Goal: Task Accomplishment & Management: Use online tool/utility

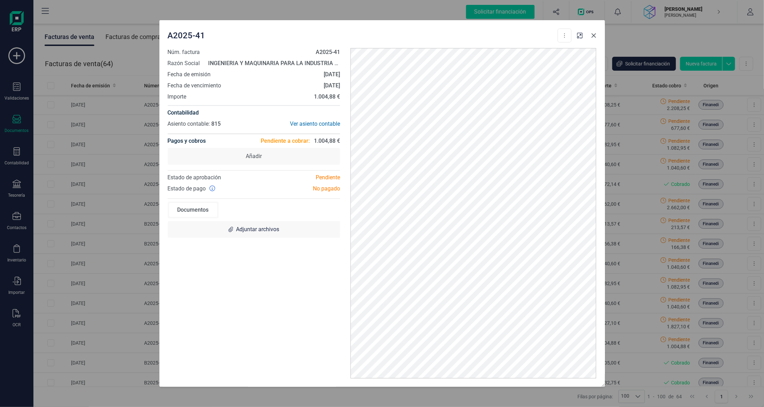
click at [594, 38] on icon "button" at bounding box center [594, 36] width 6 height 6
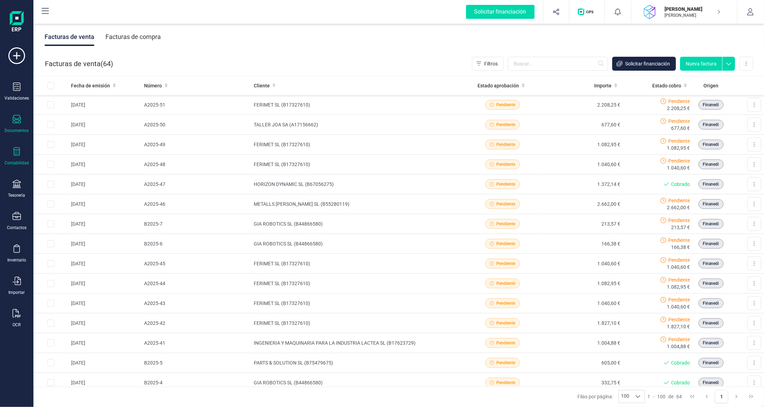
click at [24, 155] on div "Contabilidad" at bounding box center [17, 156] width 28 height 18
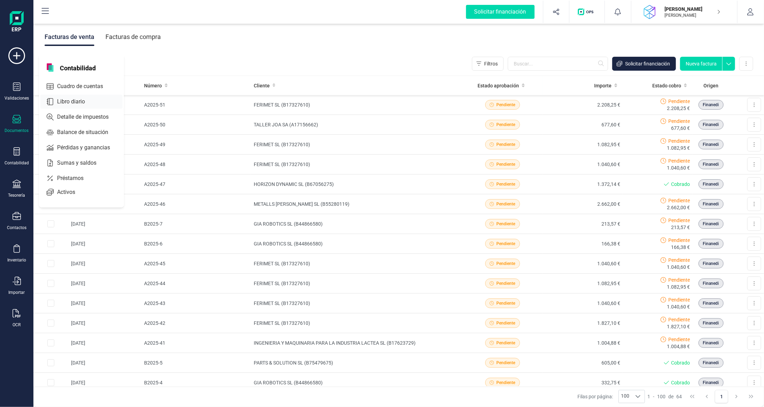
click at [79, 103] on span "Libro diario" at bounding box center [75, 101] width 43 height 8
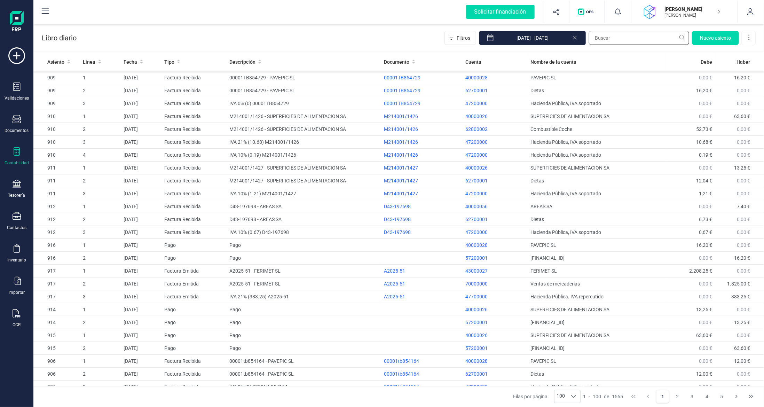
click at [643, 39] on input "text" at bounding box center [639, 38] width 100 height 14
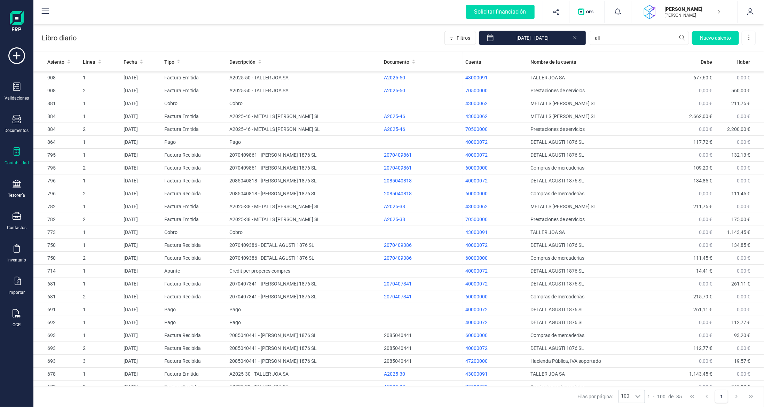
click at [549, 39] on input "[DATE] - [DATE]" at bounding box center [532, 38] width 107 height 15
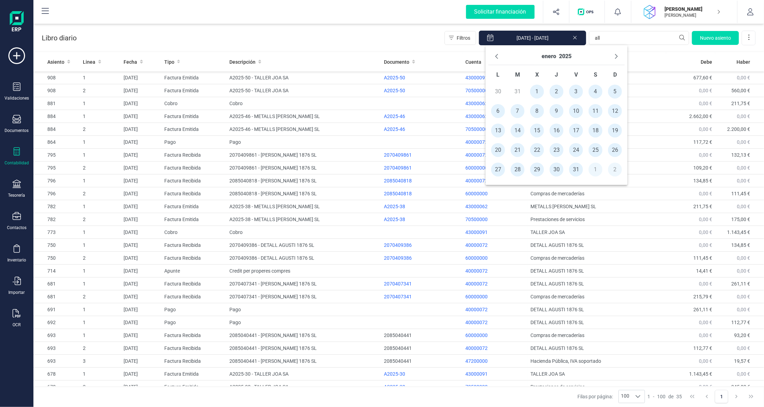
click at [549, 39] on input "[DATE] - [DATE]" at bounding box center [532, 38] width 107 height 15
drag, startPoint x: 624, startPoint y: 33, endPoint x: 620, endPoint y: 34, distance: 4.2
click at [624, 33] on input "all" at bounding box center [639, 38] width 100 height 14
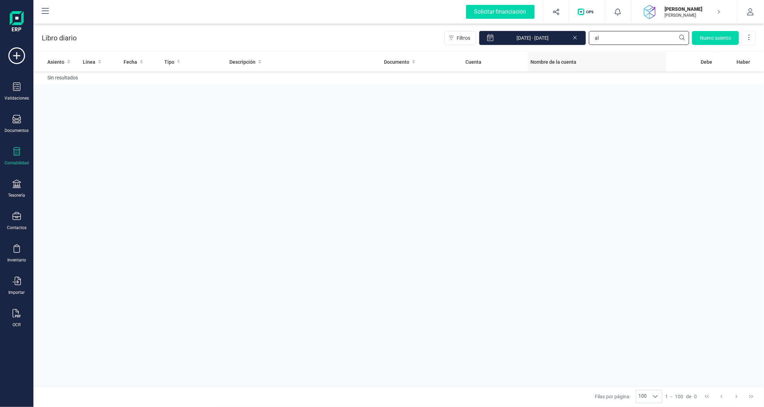
type input "a"
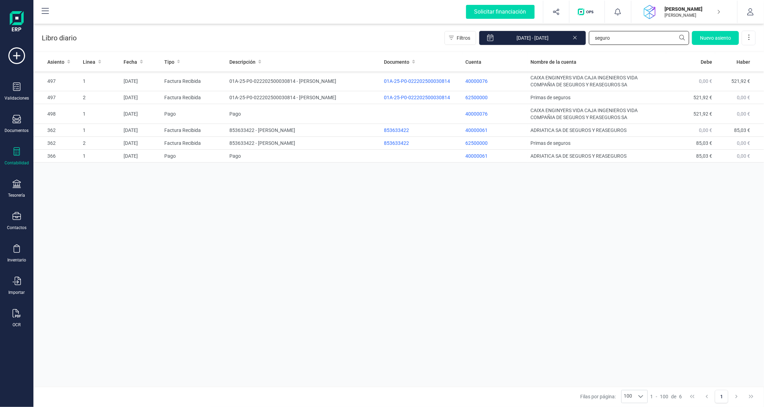
drag, startPoint x: 622, startPoint y: 37, endPoint x: 495, endPoint y: 39, distance: 127.1
click at [499, 39] on div "Filtros [DATE] - [DATE] seguro [GEOGRAPHIC_DATA]" at bounding box center [599, 38] width 311 height 15
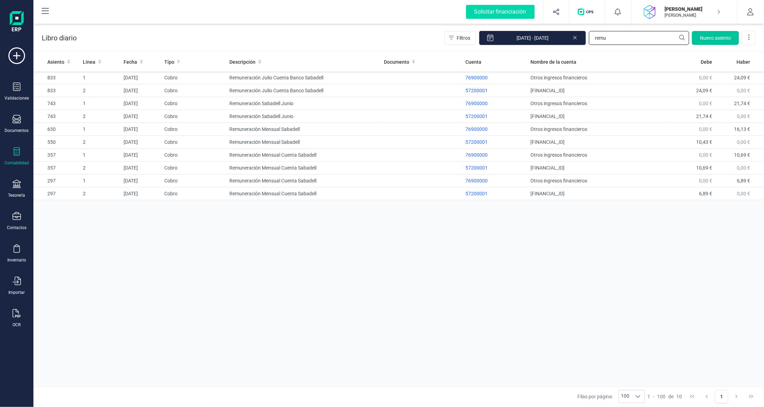
type input "remu"
click at [708, 38] on span "Nuevo asiento" at bounding box center [715, 37] width 31 height 7
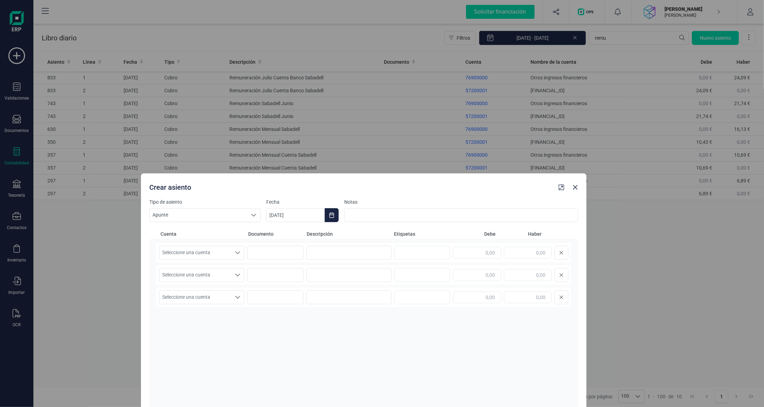
drag, startPoint x: 314, startPoint y: 63, endPoint x: 264, endPoint y: 195, distance: 140.5
click at [295, 186] on div "Crear asiento" at bounding box center [351, 186] width 409 height 13
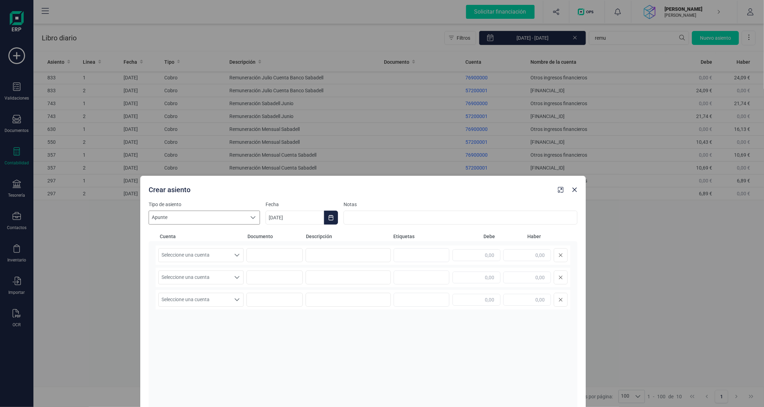
click at [230, 216] on span "Apunte" at bounding box center [197, 217] width 97 height 13
click at [209, 251] on li "Cobro" at bounding box center [204, 251] width 111 height 13
click at [285, 219] on input "[DATE]" at bounding box center [295, 218] width 58 height 14
click at [363, 321] on span "14" at bounding box center [361, 318] width 14 height 14
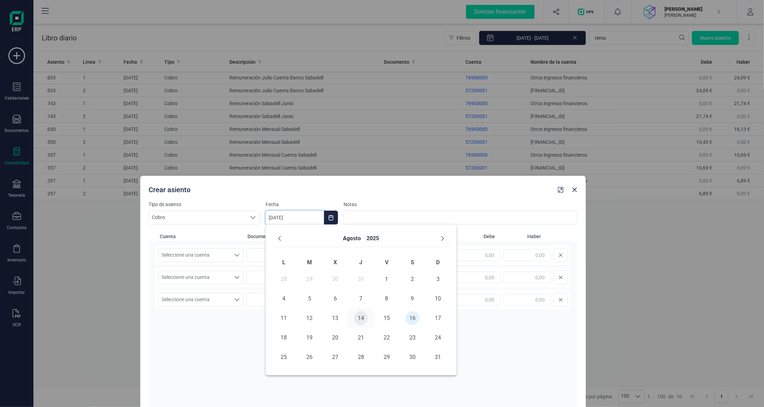
type input "[DATE]"
click at [372, 220] on input at bounding box center [461, 218] width 234 height 14
click at [210, 257] on span "Seleccione una cuenta" at bounding box center [195, 255] width 72 height 13
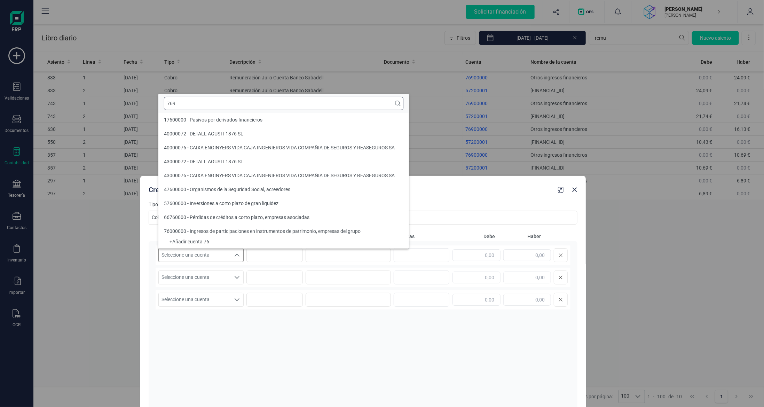
scroll to position [0, 0]
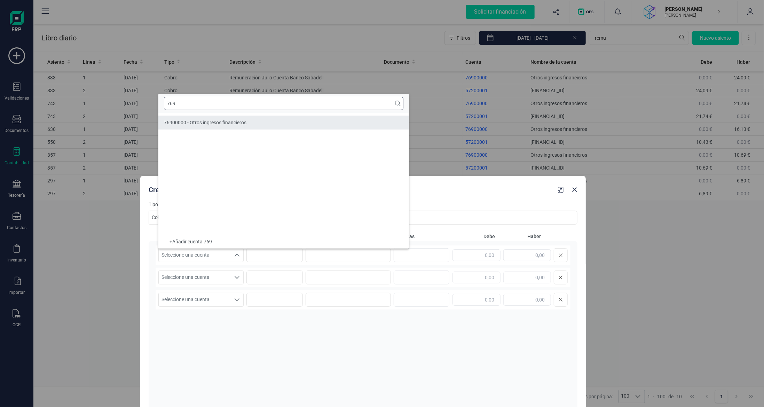
type input "769"
click at [234, 121] on span "76900000 - Otros ingresos financieros" at bounding box center [205, 123] width 82 height 6
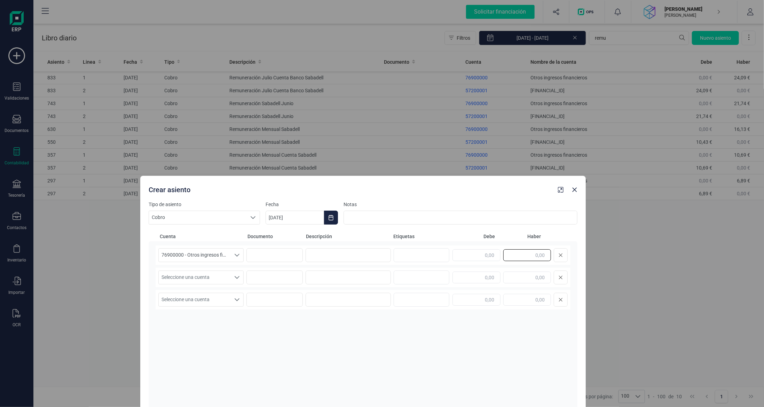
click at [517, 255] on input "text" at bounding box center [527, 255] width 48 height 12
type input "22,04"
click at [201, 275] on span "Seleccione una cuenta" at bounding box center [195, 277] width 72 height 13
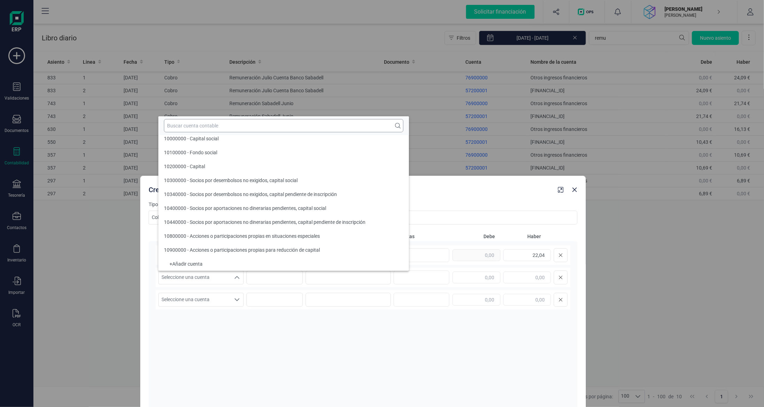
scroll to position [3, 0]
click at [230, 125] on input "text" at bounding box center [283, 125] width 239 height 13
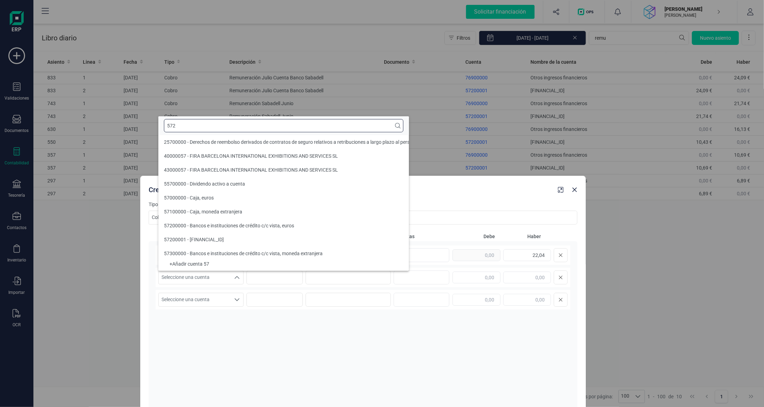
scroll to position [0, 0]
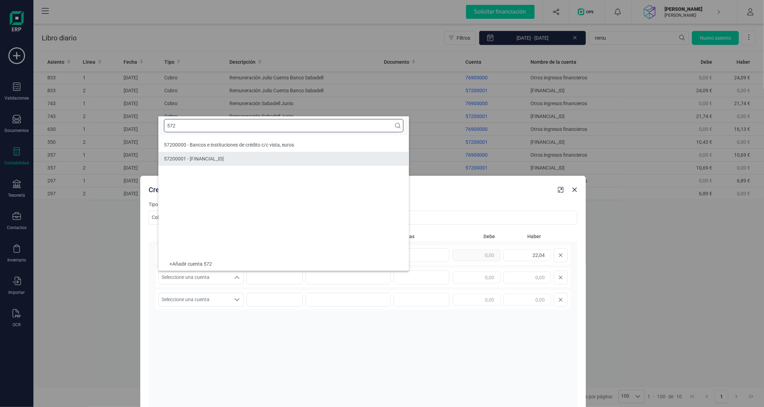
type input "572"
click at [246, 163] on li "57200001 - [FINANCIAL_ID]" at bounding box center [283, 159] width 251 height 14
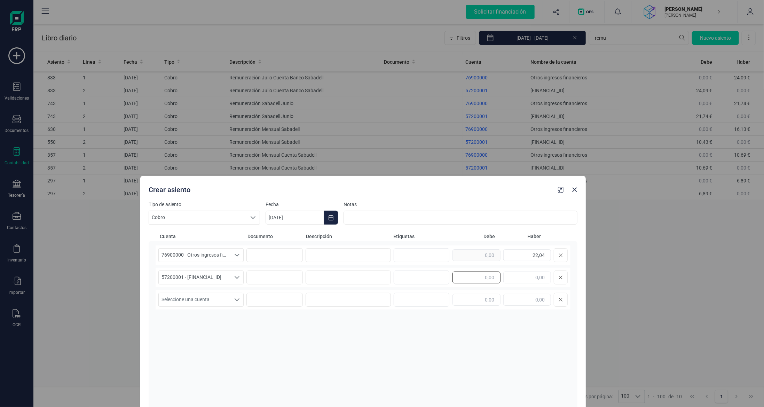
click at [481, 275] on input "text" at bounding box center [476, 277] width 48 height 12
type input "22,04"
click at [332, 257] on input at bounding box center [349, 255] width 86 height 14
drag, startPoint x: 389, startPoint y: 255, endPoint x: 150, endPoint y: 246, distance: 238.6
click at [150, 246] on div "76900000 - Otros ingresos financieros 76900000 - Otros ingresos financieros 769…" at bounding box center [363, 362] width 429 height 243
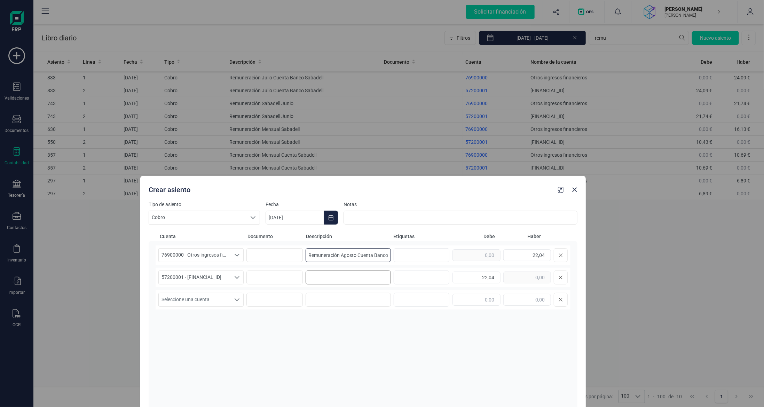
type input "Remuneración Agosto Cuenta Banco Sabadell"
click at [325, 277] on input at bounding box center [349, 277] width 86 height 14
paste input "Remuneración Agosto Cuenta Banco Sabadell"
type input "Remuneración Agosto Cuenta Banco Sabadell"
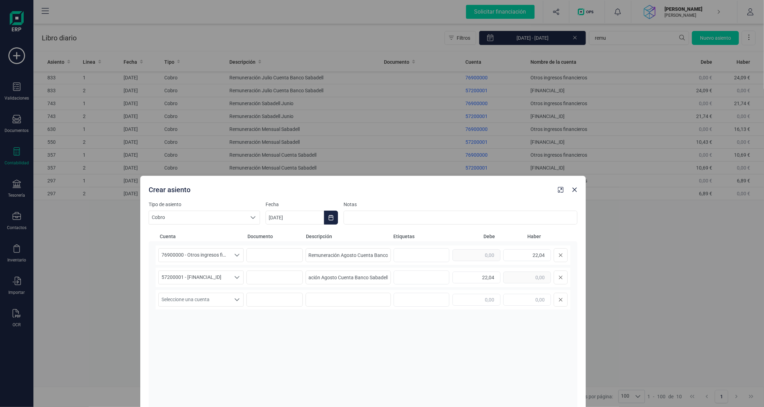
scroll to position [0, 0]
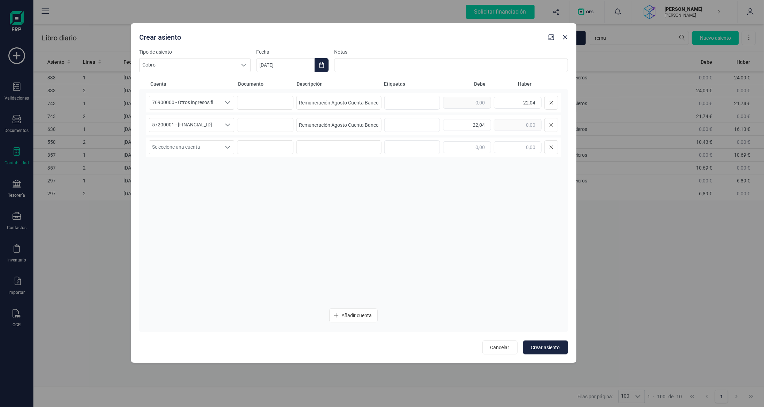
drag, startPoint x: 488, startPoint y: 161, endPoint x: 488, endPoint y: 40, distance: 120.4
click at [488, 40] on div "Crear asiento" at bounding box center [340, 36] width 409 height 13
click at [549, 349] on span "Crear asiento" at bounding box center [545, 347] width 29 height 7
type input "[DATE]"
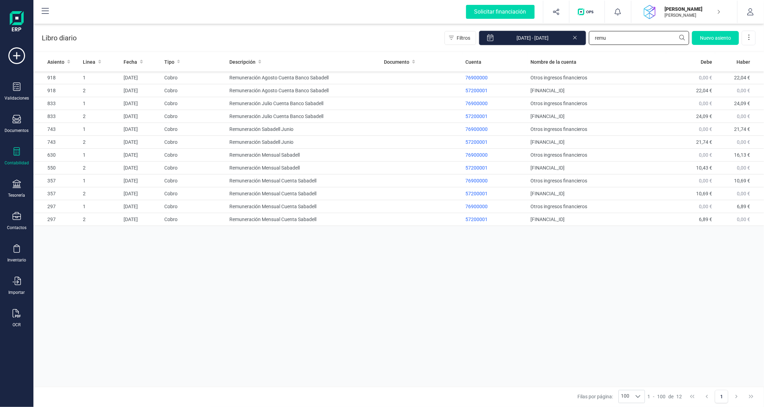
drag, startPoint x: 616, startPoint y: 38, endPoint x: 536, endPoint y: 31, distance: 80.3
click at [557, 32] on div "Filtros [DATE] - [DATE] remu [GEOGRAPHIC_DATA]" at bounding box center [599, 38] width 311 height 15
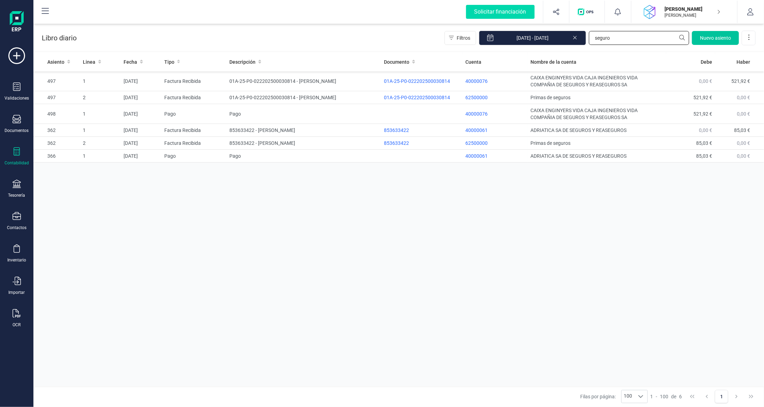
type input "seguro"
click at [710, 36] on span "Nuevo asiento" at bounding box center [715, 37] width 31 height 7
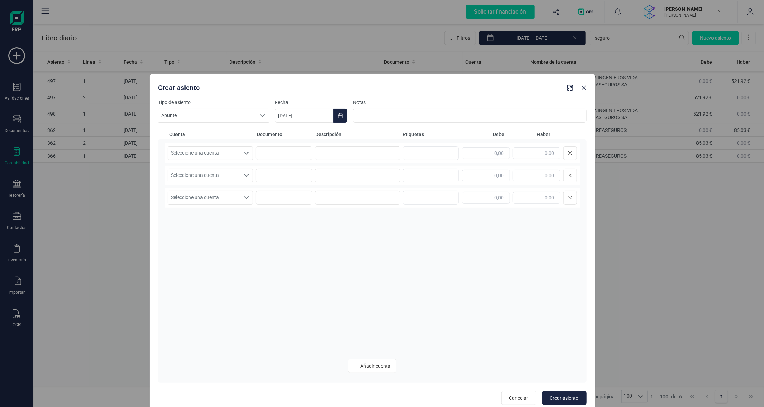
drag, startPoint x: 361, startPoint y: 46, endPoint x: 345, endPoint y: 104, distance: 60.3
click at [347, 93] on div "Crear asiento" at bounding box center [359, 86] width 409 height 13
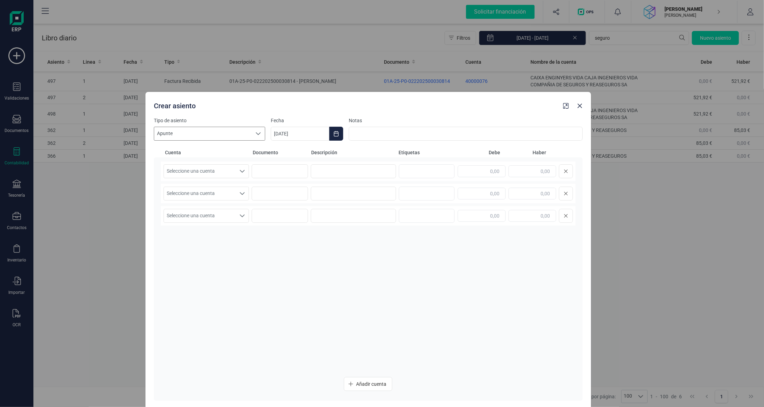
click at [259, 134] on icon at bounding box center [258, 134] width 6 height 6
click at [219, 176] on li "Pago" at bounding box center [209, 180] width 111 height 13
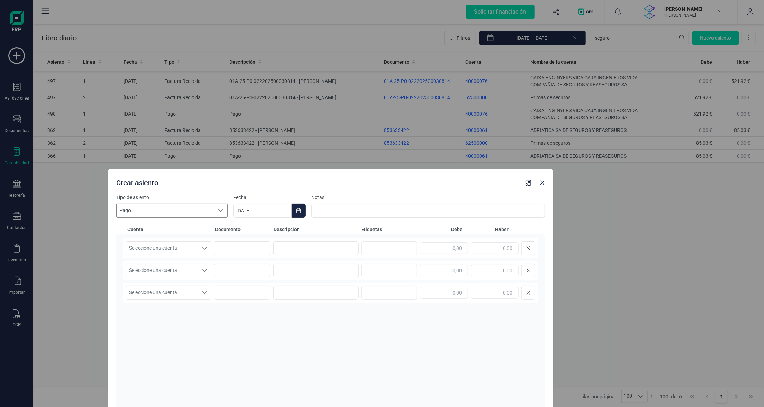
drag, startPoint x: 295, startPoint y: 93, endPoint x: 258, endPoint y: 170, distance: 85.6
click at [258, 170] on div "Crear asiento" at bounding box center [331, 181] width 446 height 25
click at [240, 212] on input "[DATE]" at bounding box center [262, 211] width 58 height 14
click at [353, 310] on span "15" at bounding box center [354, 311] width 14 height 14
type input "[DATE]"
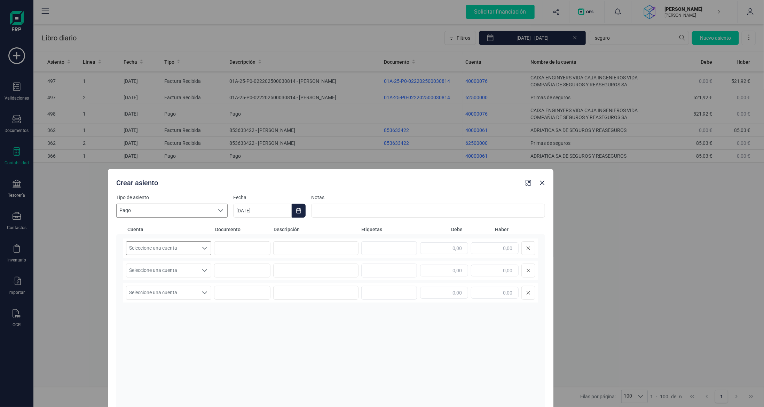
click at [183, 248] on span "Seleccione una cuenta" at bounding box center [162, 248] width 72 height 13
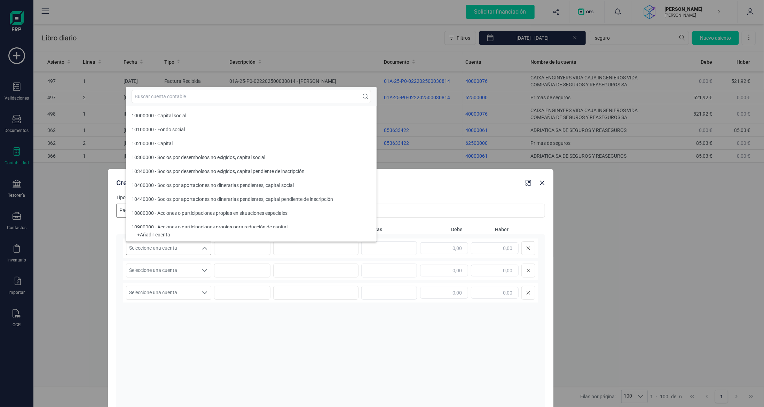
click at [182, 248] on span "Seleccione una cuenta" at bounding box center [162, 248] width 72 height 13
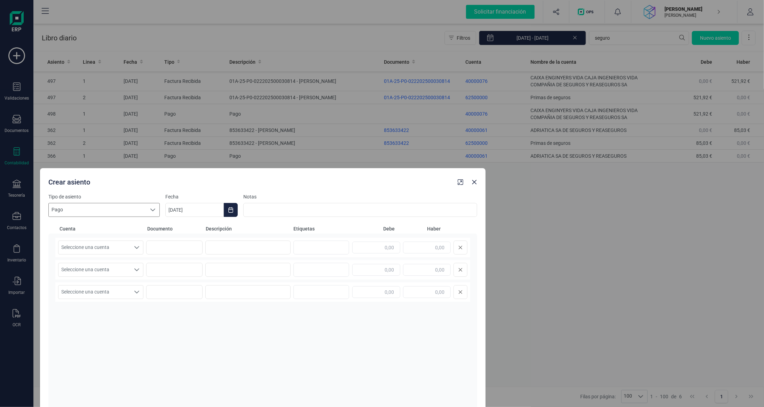
drag, startPoint x: 258, startPoint y: 181, endPoint x: 190, endPoint y: 180, distance: 67.9
click at [190, 180] on div "Crear asiento" at bounding box center [250, 180] width 409 height 13
click at [129, 244] on span "Seleccione una cuenta" at bounding box center [94, 247] width 72 height 13
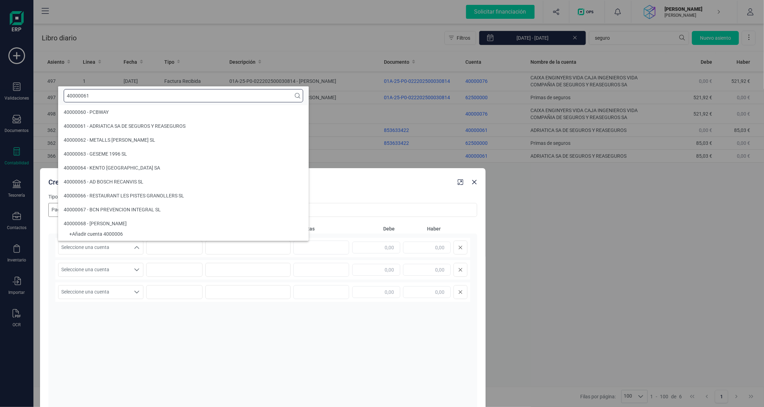
scroll to position [0, 0]
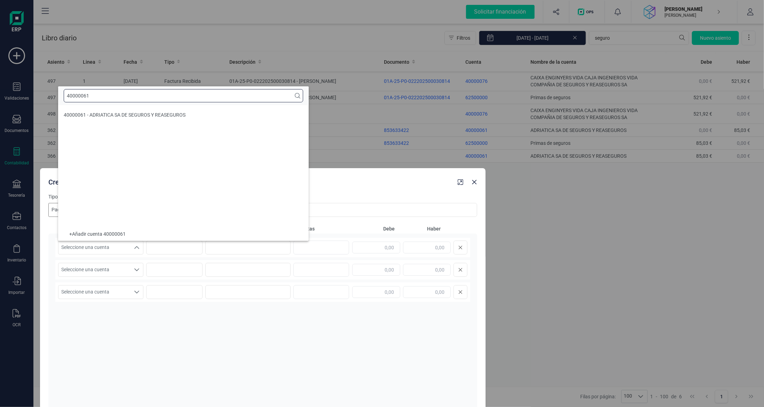
type input "40000061"
click at [145, 112] on span "40000061 - ADRIATICA SA DE SEGUROS Y REASEGUROS" at bounding box center [125, 115] width 122 height 6
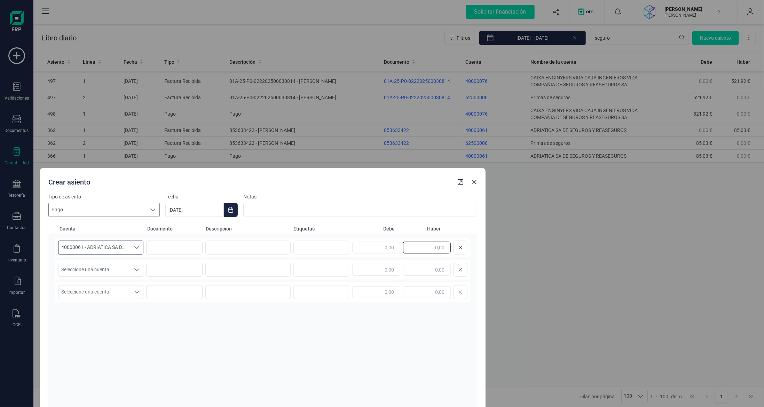
click at [432, 245] on input "text" at bounding box center [427, 248] width 48 height 12
type input "84,79"
click at [252, 244] on input at bounding box center [248, 248] width 86 height 14
type input "PAGO RECIBO ALLIANZ RC"
click at [117, 273] on span "Seleccione una cuenta" at bounding box center [94, 269] width 72 height 13
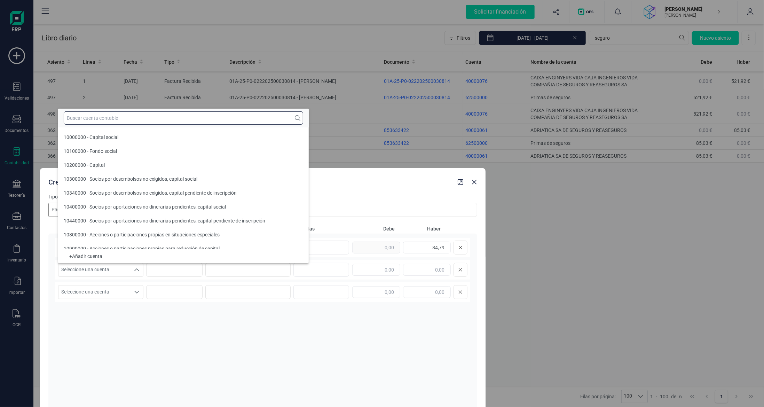
click at [131, 119] on input "text" at bounding box center [183, 117] width 239 height 13
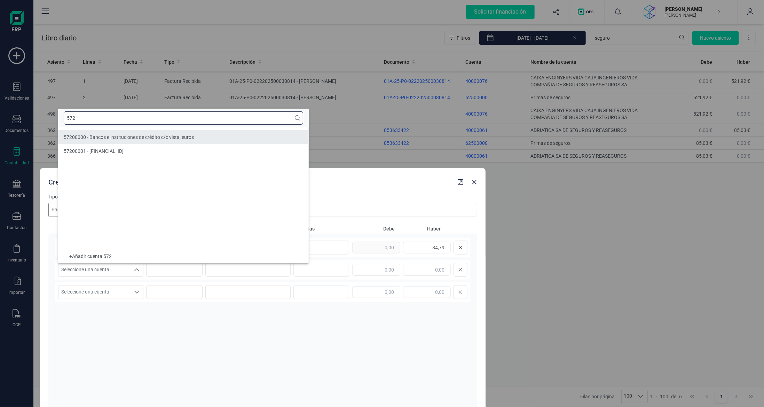
type input "572"
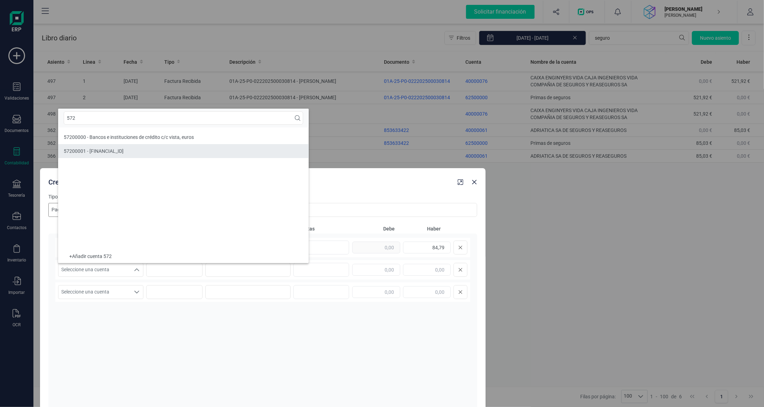
click at [130, 146] on li "57200001 - [FINANCIAL_ID]" at bounding box center [183, 151] width 251 height 14
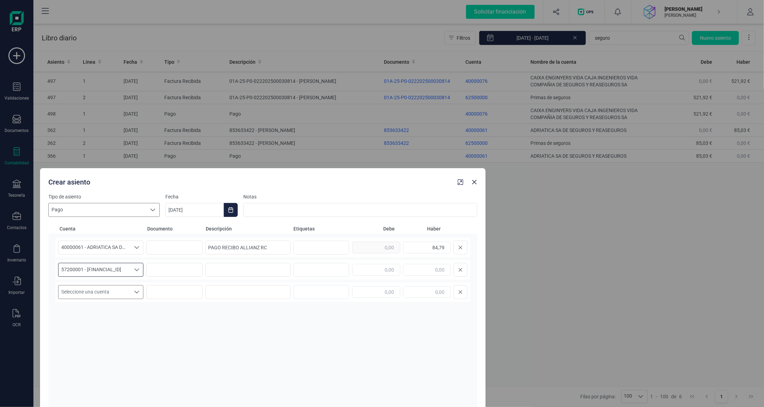
click at [88, 292] on span "Seleccione una cuenta" at bounding box center [94, 291] width 72 height 13
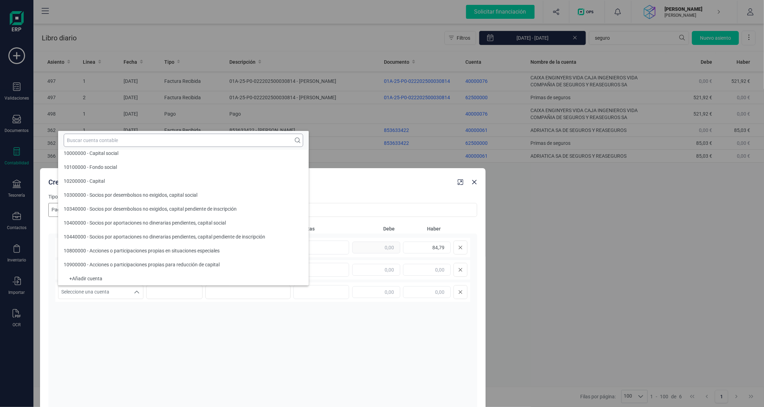
scroll to position [3, 0]
click at [113, 139] on input "text" at bounding box center [183, 140] width 239 height 13
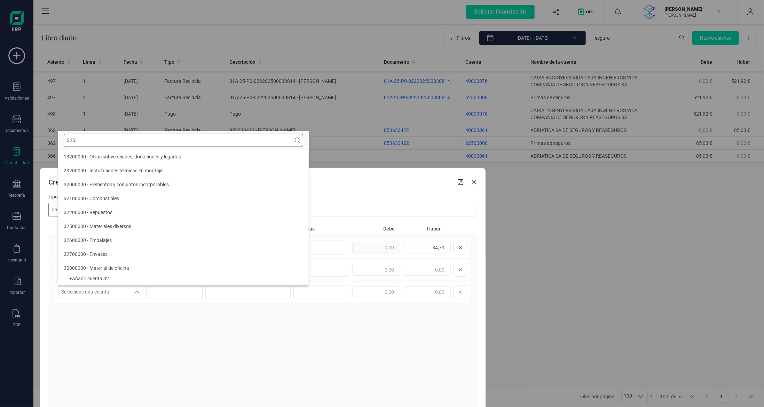
scroll to position [0, 0]
type input "3"
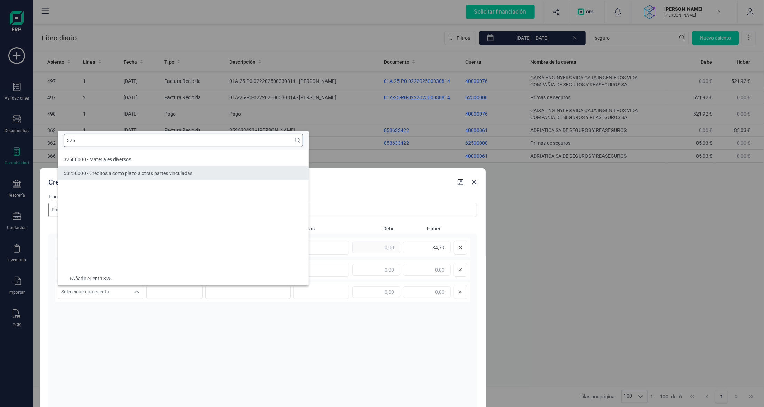
type input "325"
drag, startPoint x: 106, startPoint y: 143, endPoint x: 0, endPoint y: 132, distance: 106.4
click at [0, 132] on body "Solicitar financiación Importaciones completadas 0 / 0 [PERSON_NAME] [PERSON_NA…" at bounding box center [382, 203] width 764 height 407
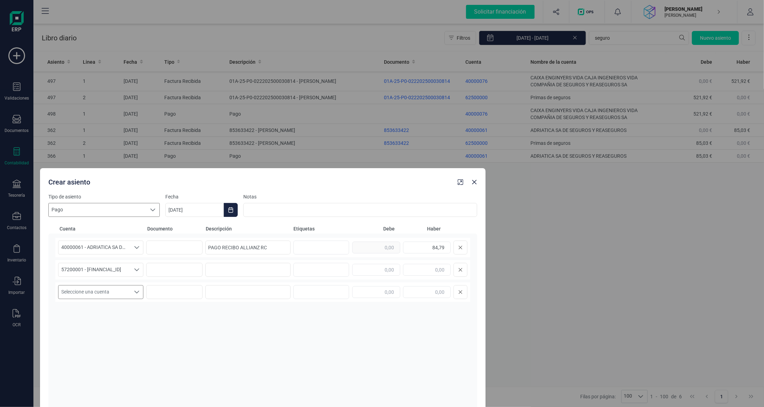
click at [109, 299] on span "Seleccione una cuenta" at bounding box center [94, 291] width 72 height 13
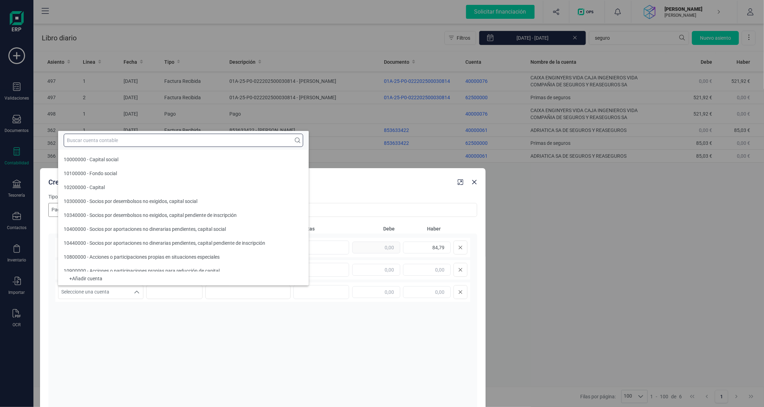
click at [117, 140] on input "text" at bounding box center [183, 140] width 239 height 13
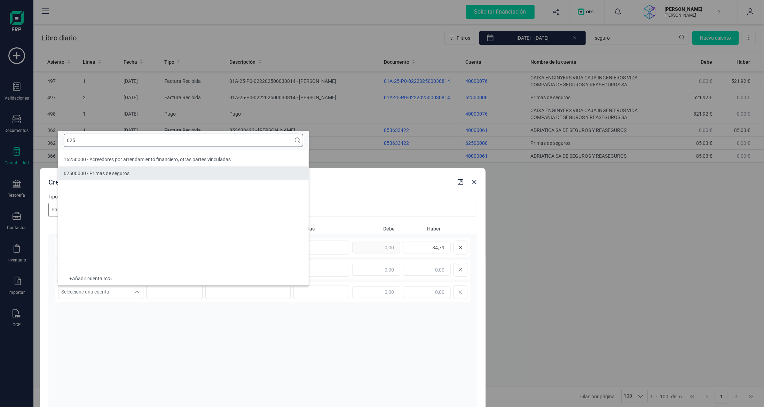
type input "625"
click at [117, 174] on span "62500000 - Primas de seguros" at bounding box center [97, 174] width 66 height 6
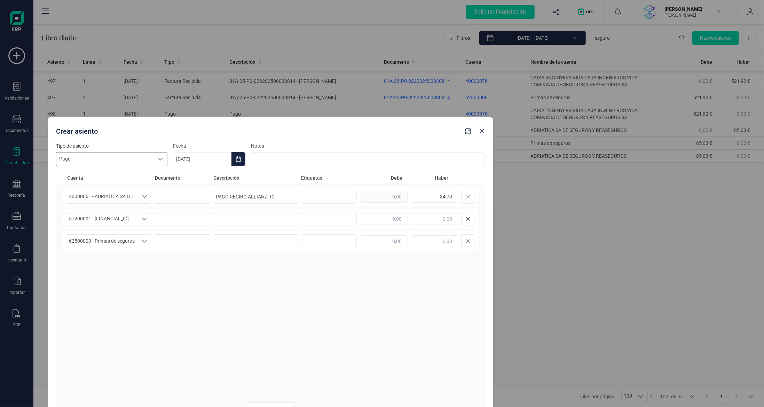
drag, startPoint x: 308, startPoint y: 135, endPoint x: 308, endPoint y: 128, distance: 6.6
click at [308, 128] on div "Crear asiento" at bounding box center [257, 130] width 409 height 13
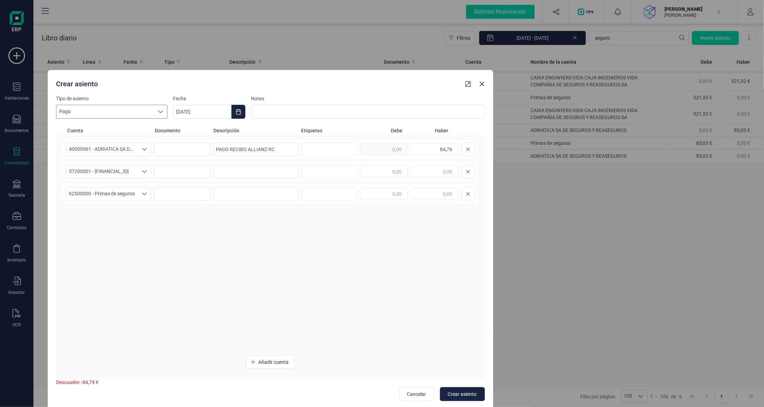
drag, startPoint x: 315, startPoint y: 88, endPoint x: 315, endPoint y: 93, distance: 5.2
click at [315, 87] on div "Crear asiento" at bounding box center [257, 82] width 409 height 13
click at [272, 357] on button "Añadir cuenta" at bounding box center [270, 361] width 48 height 14
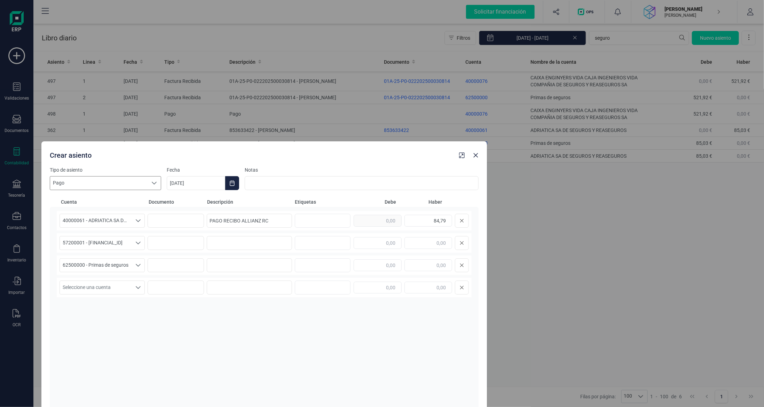
drag, startPoint x: 324, startPoint y: 119, endPoint x: 318, endPoint y: 158, distance: 39.4
click at [318, 158] on div "Crear asiento" at bounding box center [251, 154] width 409 height 13
click at [108, 286] on span "Seleccione una cuenta" at bounding box center [96, 287] width 72 height 13
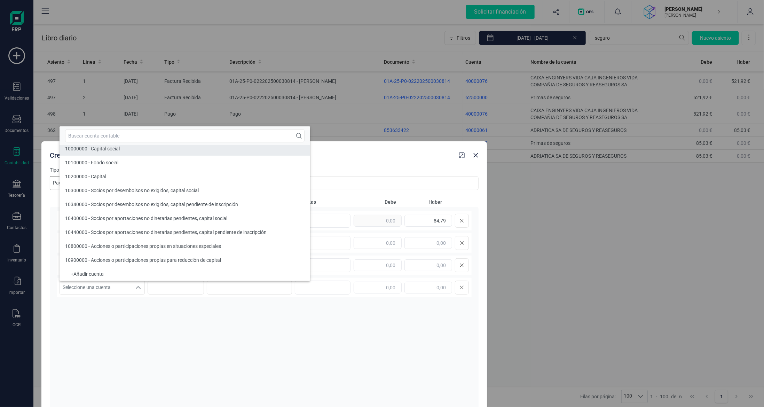
scroll to position [3, 0]
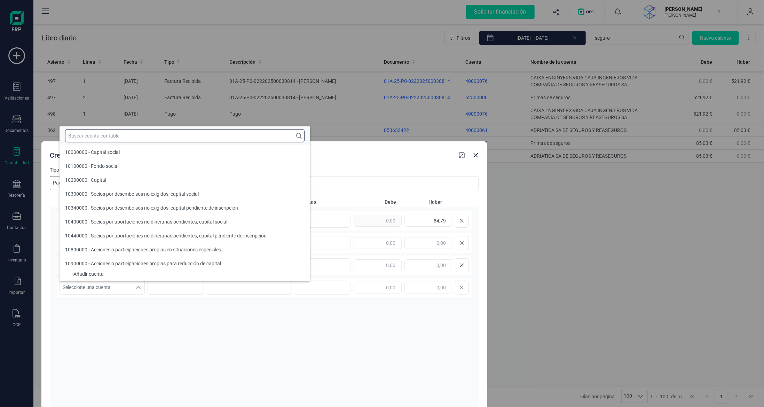
click at [133, 132] on input "text" at bounding box center [184, 135] width 239 height 13
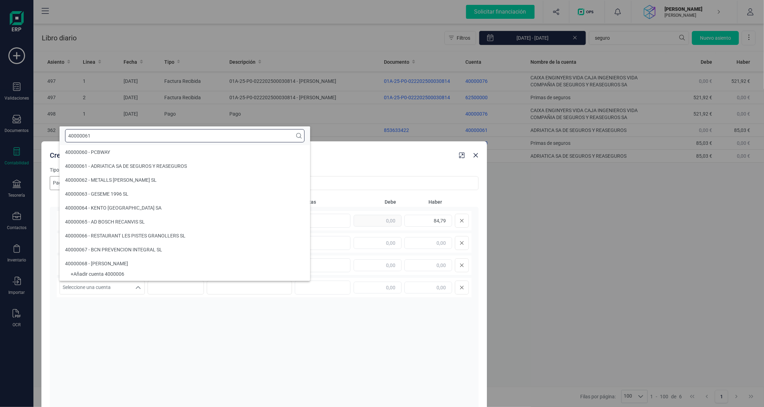
scroll to position [0, 0]
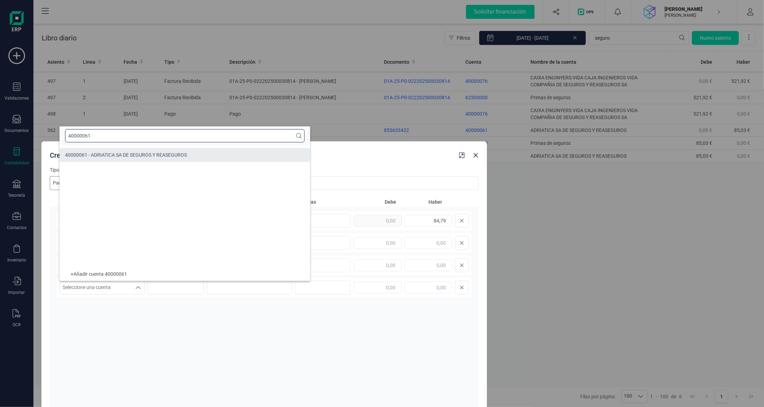
type input "40000061"
click at [139, 155] on span "40000061 - ADRIATICA SA DE SEGUROS Y REASEGUROS" at bounding box center [126, 155] width 122 height 6
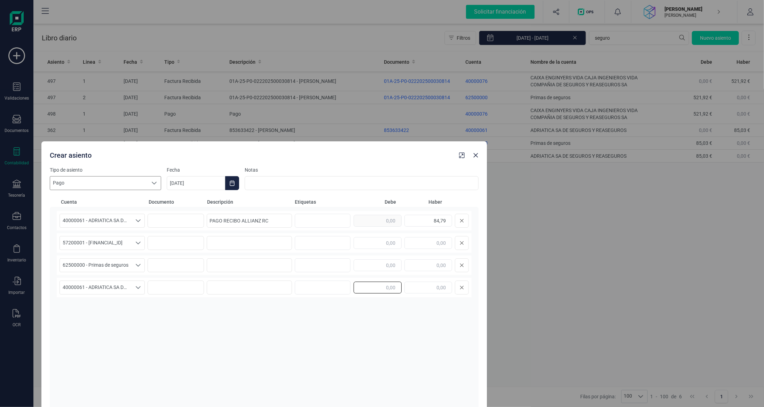
click at [381, 289] on input "text" at bounding box center [378, 288] width 48 height 12
type input "84,79"
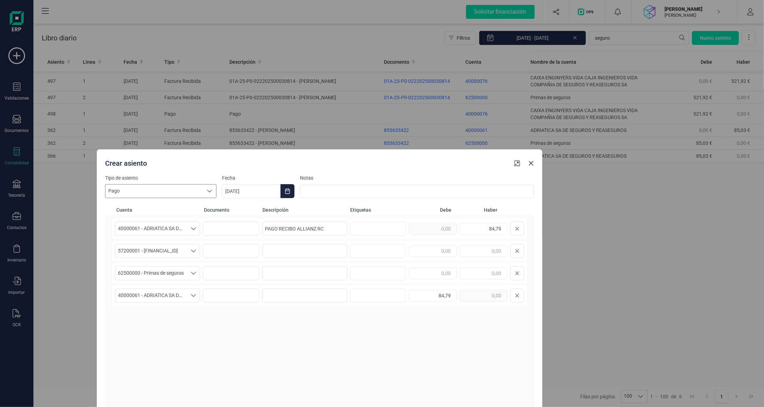
drag, startPoint x: 391, startPoint y: 150, endPoint x: 447, endPoint y: 158, distance: 55.9
click at [447, 158] on div "Crear asiento" at bounding box center [306, 162] width 409 height 13
click at [434, 270] on input "text" at bounding box center [433, 273] width 48 height 12
type input "84,79"
click at [496, 250] on input "text" at bounding box center [484, 251] width 48 height 12
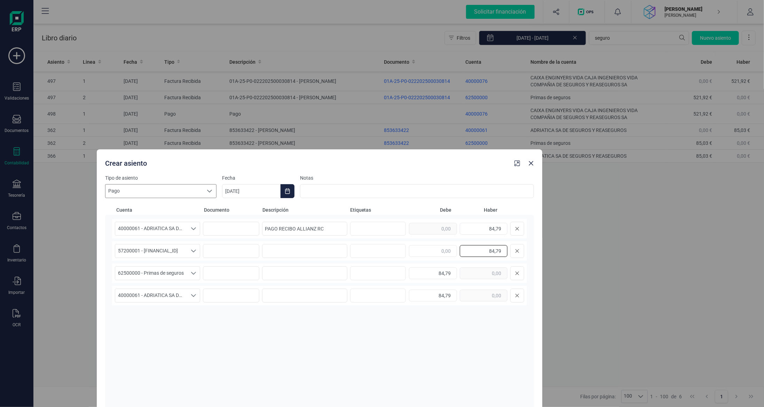
type input "84,79"
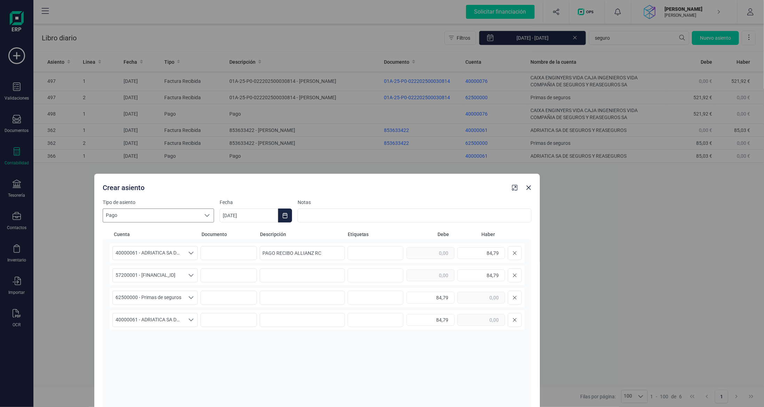
drag, startPoint x: 326, startPoint y: 166, endPoint x: 322, endPoint y: 192, distance: 26.4
click at [322, 192] on div "Crear asiento" at bounding box center [304, 186] width 409 height 13
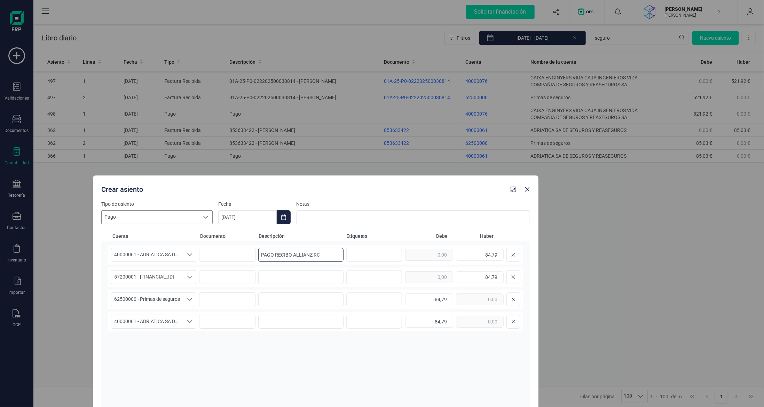
click at [322, 257] on input "PAGO RECIBO ALLIANZ RC" at bounding box center [301, 255] width 86 height 14
drag, startPoint x: 291, startPoint y: 254, endPoint x: 325, endPoint y: 250, distance: 34.4
click at [292, 254] on input "PAGO RECIBO ALLIANZ RC" at bounding box center [301, 255] width 86 height 14
click at [432, 259] on div "40000061 - ADRIATICA SA DE SEGUROS Y REASEGUROS 40000061 - ADRIATICA SA DE SEGU…" at bounding box center [315, 254] width 415 height 19
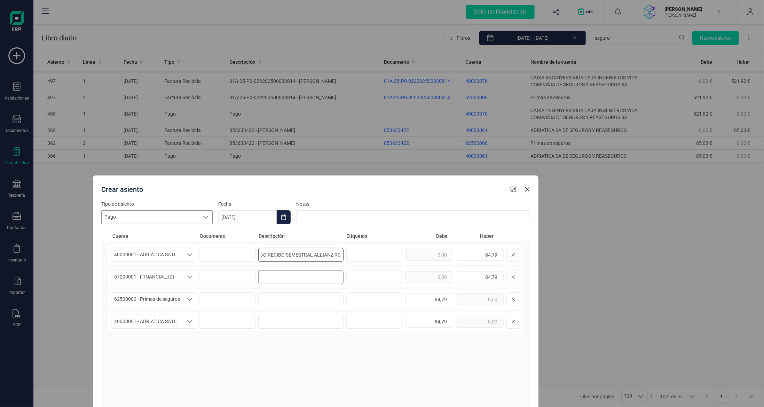
type input "PAGO RECIBO SEMESTRAL ALLIANZ RC"
click at [301, 277] on input at bounding box center [301, 277] width 86 height 14
paste input "PAGO RECIBO SEMESTRAL ALLIANZ RC"
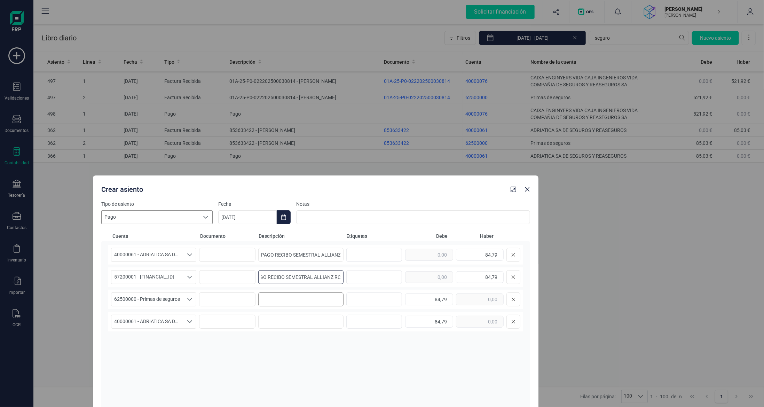
type input "PAGO RECIBO SEMESTRAL ALLIANZ RC"
click at [290, 304] on input at bounding box center [301, 299] width 86 height 14
paste input "PAGO RECIBO SEMESTRAL ALLIANZ RC"
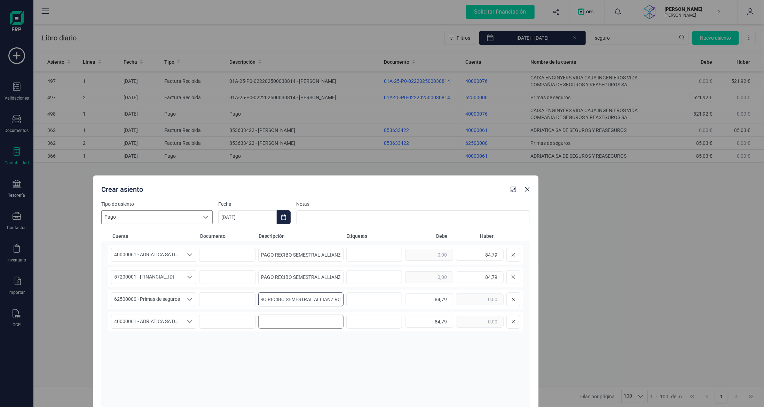
type input "PAGO RECIBO SEMESTRAL ALLIANZ RC"
click at [287, 322] on input at bounding box center [301, 322] width 86 height 14
click at [295, 324] on input at bounding box center [301, 322] width 86 height 14
paste input "PAGO RECIBO SEMESTRAL ALLIANZ RC"
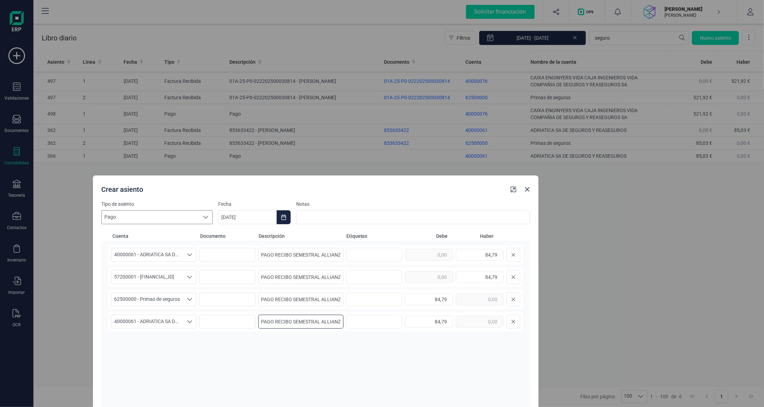
scroll to position [0, 7]
type input "PAGO RECIBO SEMESTRAL ALLIANZ RC"
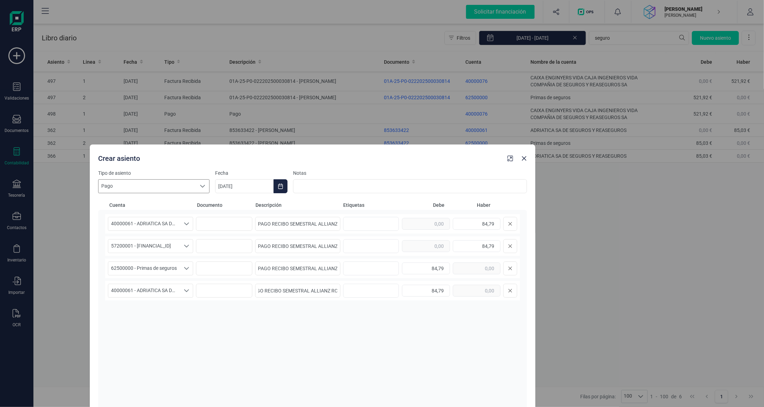
scroll to position [0, 0]
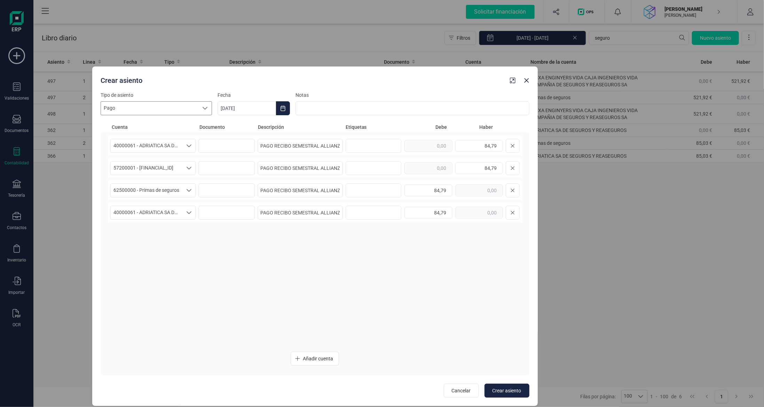
drag, startPoint x: 370, startPoint y: 184, endPoint x: 369, endPoint y: 86, distance: 98.2
click at [369, 86] on div "Crear asiento" at bounding box center [315, 78] width 446 height 25
click at [502, 393] on span "Crear asiento" at bounding box center [507, 390] width 29 height 7
type input "[DATE]"
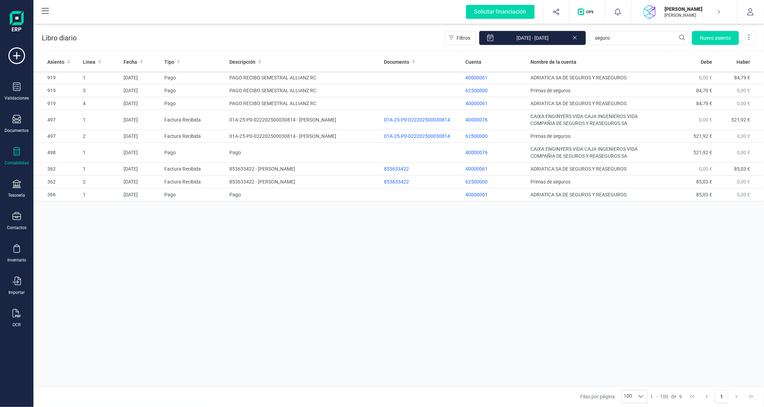
click at [19, 155] on icon at bounding box center [17, 151] width 6 height 8
click at [84, 130] on span "Balance de situación" at bounding box center [87, 132] width 66 height 8
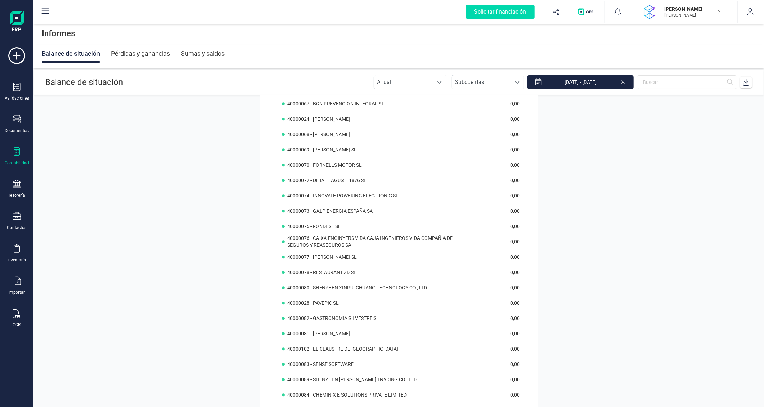
scroll to position [1253, 0]
click at [145, 52] on div "Pérdidas y ganancias" at bounding box center [140, 54] width 59 height 18
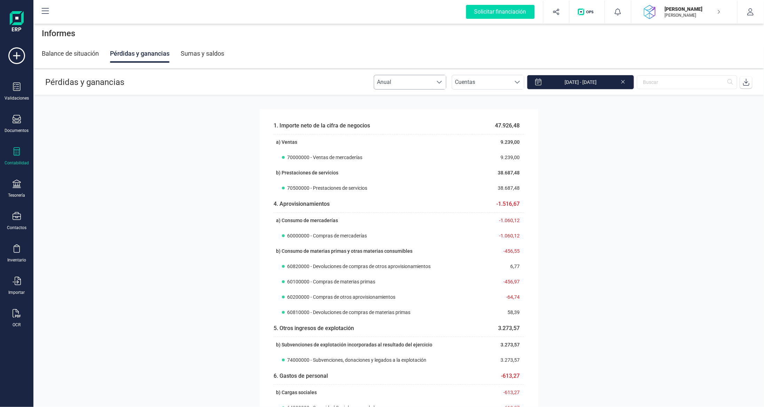
click at [433, 82] on span "Anual" at bounding box center [403, 82] width 58 height 14
click at [429, 111] on li "Mensual" at bounding box center [416, 113] width 72 height 14
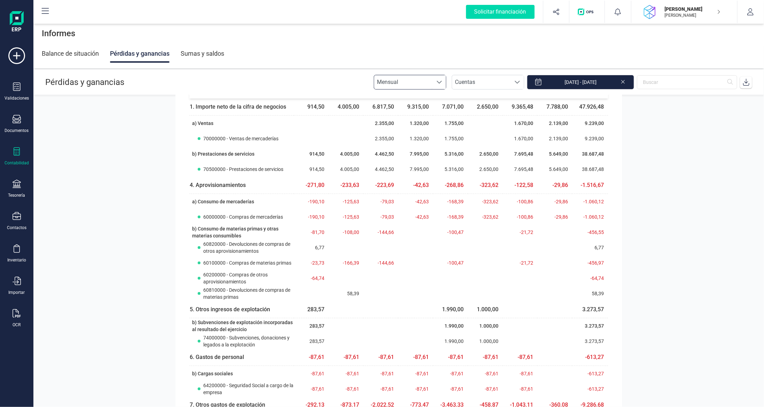
scroll to position [0, 0]
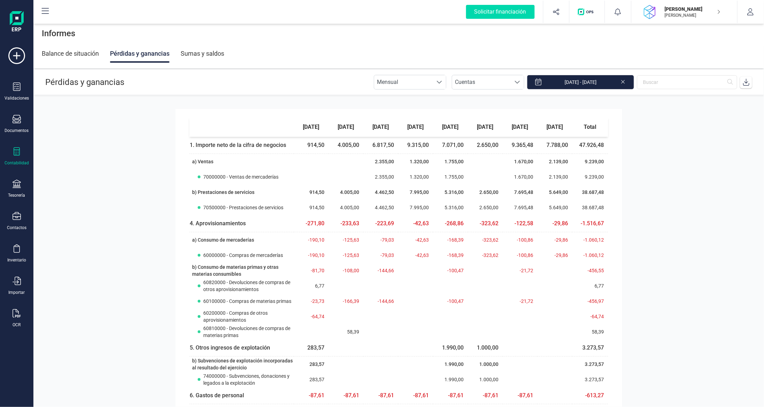
click at [16, 151] on icon at bounding box center [17, 151] width 6 height 8
click at [146, 111] on section "[DATE] febrero [DATE] abril [DATE] junio 25 julio [DATE] Total 1. Importe neto …" at bounding box center [398, 251] width 731 height 312
click at [20, 151] on icon at bounding box center [17, 151] width 8 height 8
click at [80, 102] on span "Libro diario" at bounding box center [75, 101] width 43 height 8
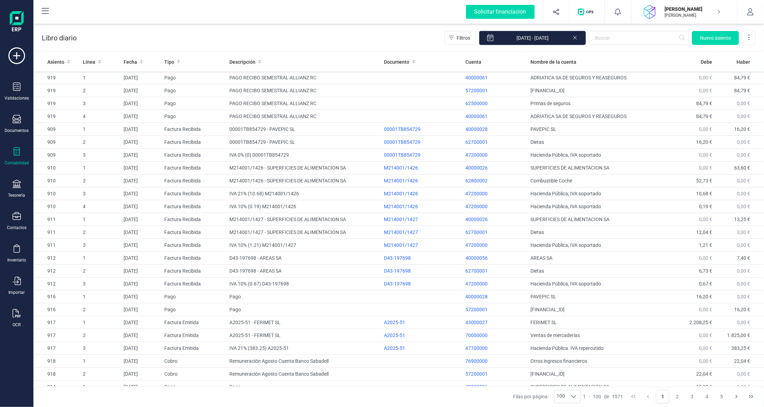
click at [17, 152] on icon at bounding box center [17, 151] width 8 height 8
click at [84, 129] on span "Balance de situación" at bounding box center [87, 132] width 66 height 8
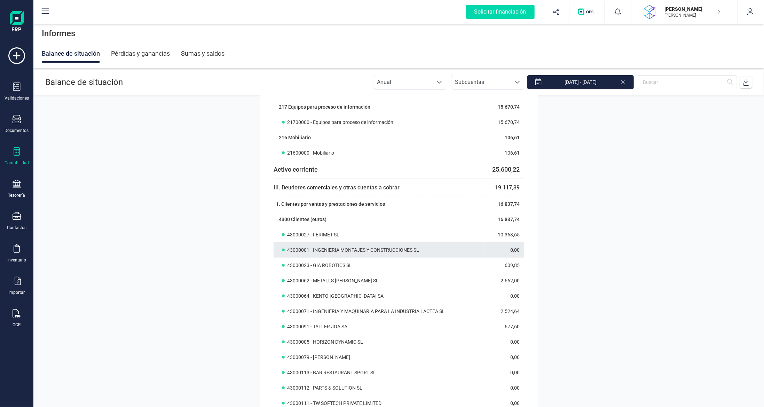
scroll to position [244, 0]
click at [612, 297] on section "Activo Activo no corriente 19.583,00 I. Inmovilizado intangible 127,88 3. Paten…" at bounding box center [398, 251] width 731 height 312
click at [560, 193] on section "Activo Activo no corriente 19.583,00 I. Inmovilizado intangible 127,88 3. Paten…" at bounding box center [398, 251] width 731 height 312
